Goal: Information Seeking & Learning: Learn about a topic

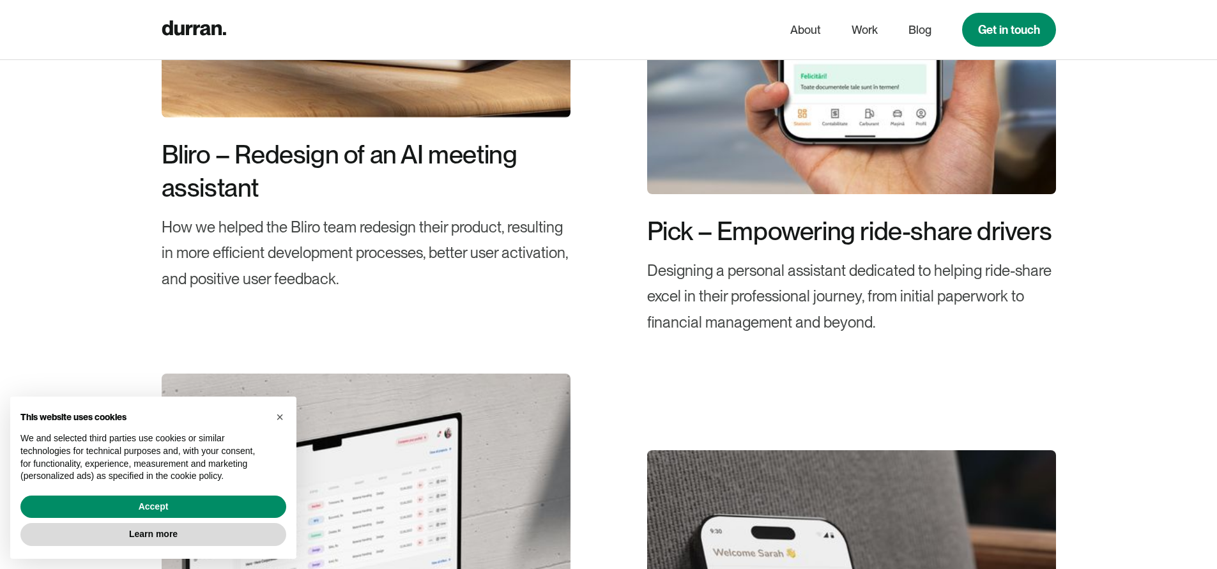
scroll to position [759, 0]
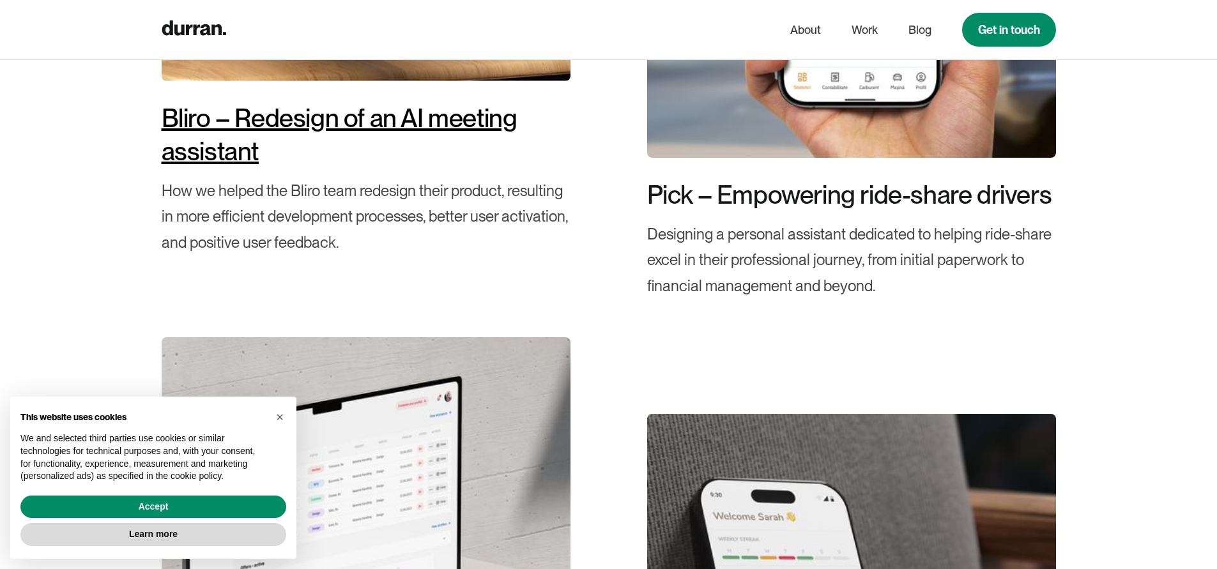
click at [272, 110] on div "Bliro – Redesign of an AI meeting assistant" at bounding box center [366, 135] width 409 height 66
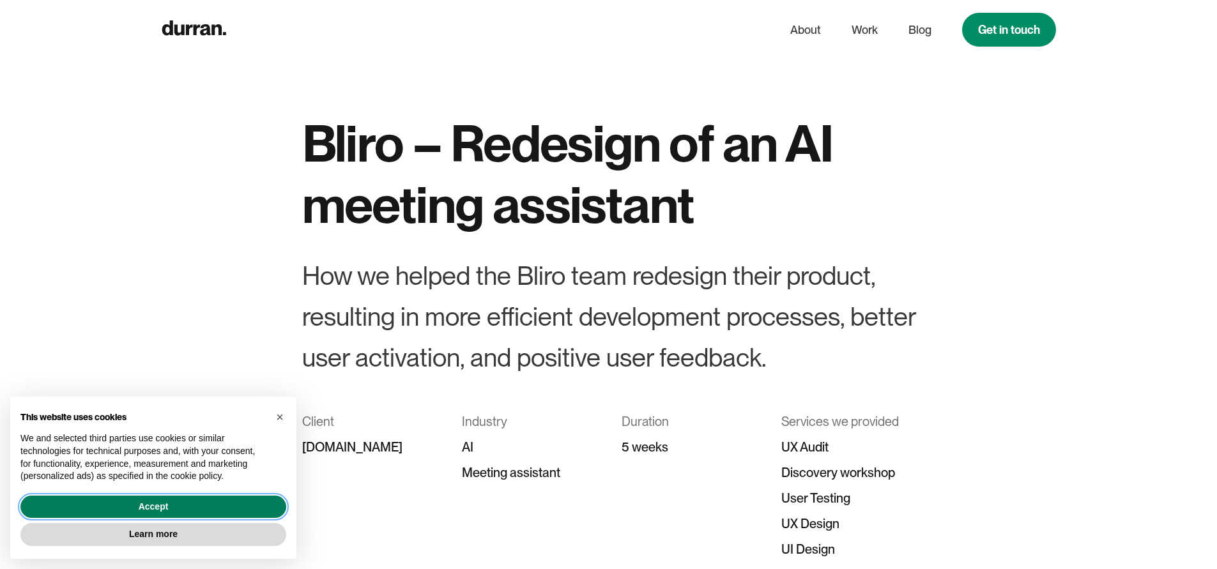
click at [231, 498] on button "Accept" at bounding box center [153, 507] width 266 height 23
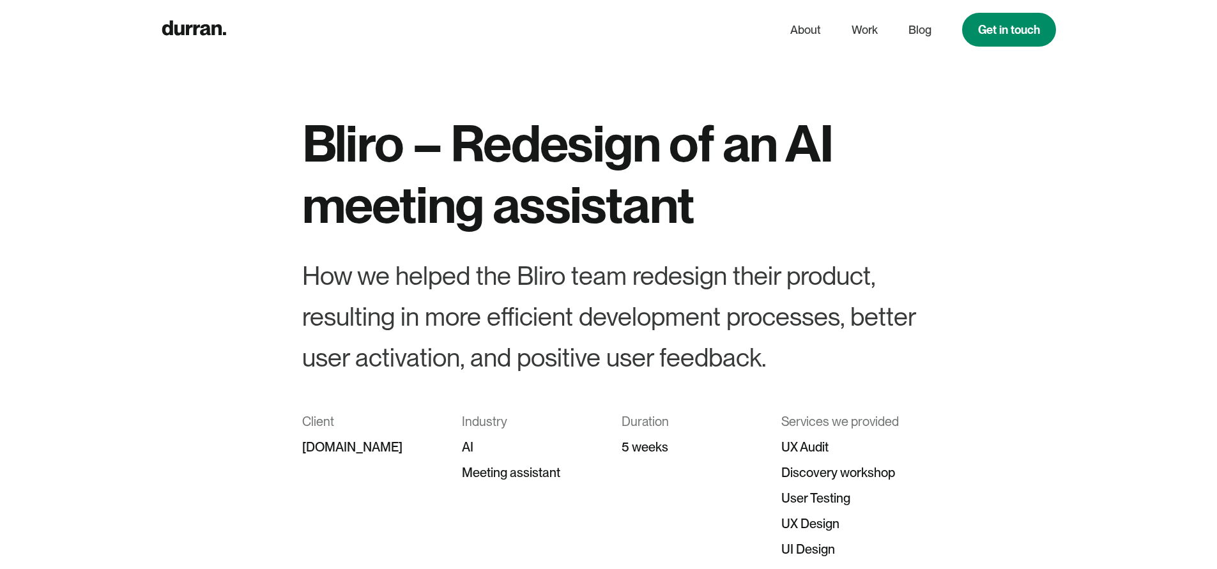
click at [212, 235] on div "Bliro – Redesign of an AI meeting assistant How we helped the Bliro team redesi…" at bounding box center [608, 349] width 1217 height 475
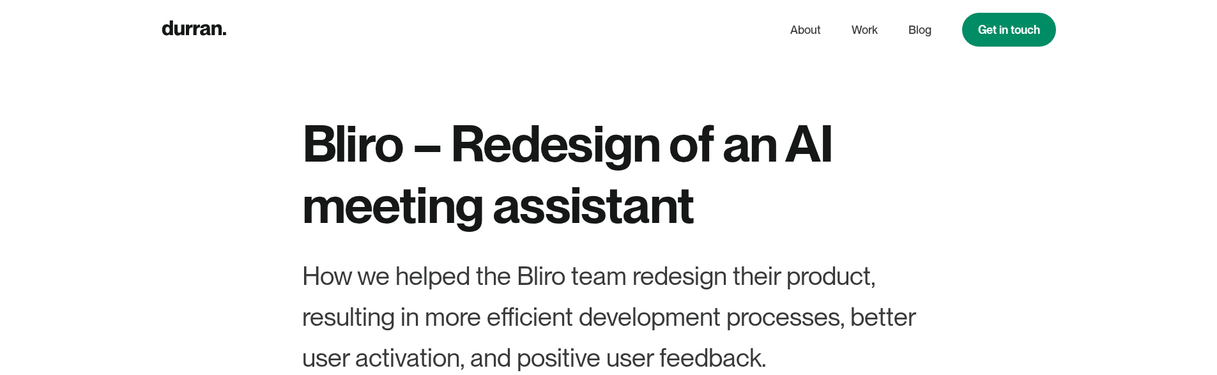
click at [24, 368] on div "Bliro – Redesign of an AI meeting assistant How we helped the Bliro team redesi…" at bounding box center [608, 349] width 1217 height 475
